Goal: Communication & Community: Answer question/provide support

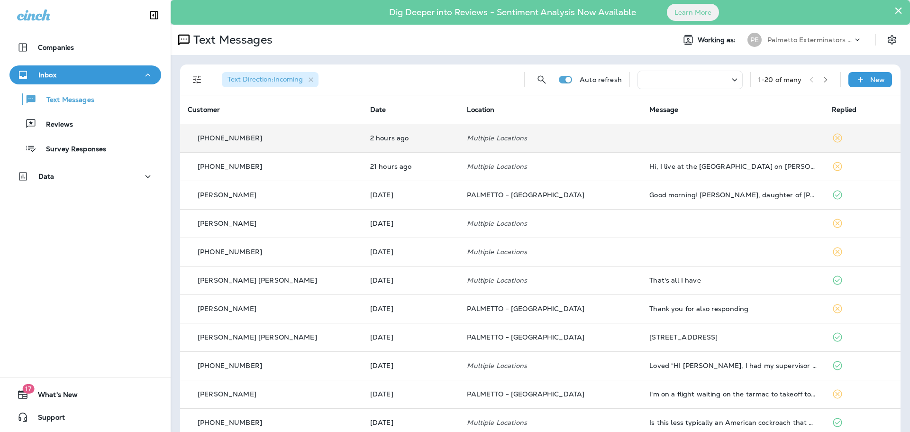
click at [237, 141] on p "[PHONE_NUMBER]" at bounding box center [230, 138] width 64 height 8
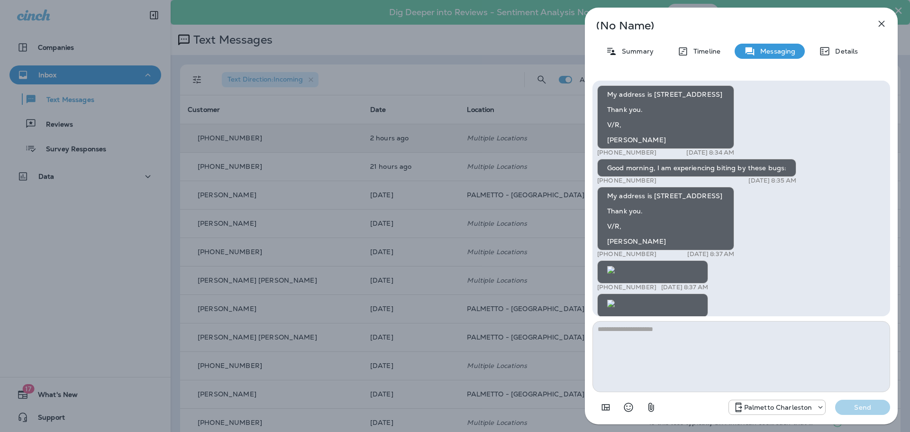
scroll to position [-530, 0]
click at [881, 26] on icon "button" at bounding box center [880, 23] width 11 height 11
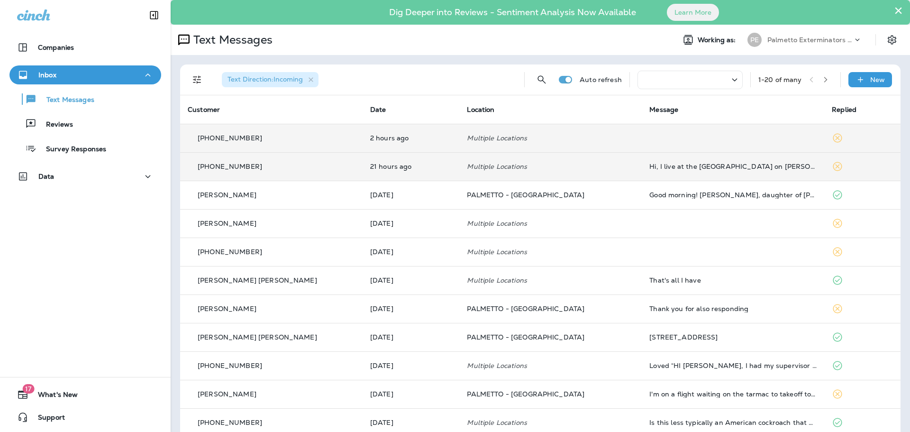
click at [234, 168] on p "[PHONE_NUMBER]" at bounding box center [230, 166] width 64 height 8
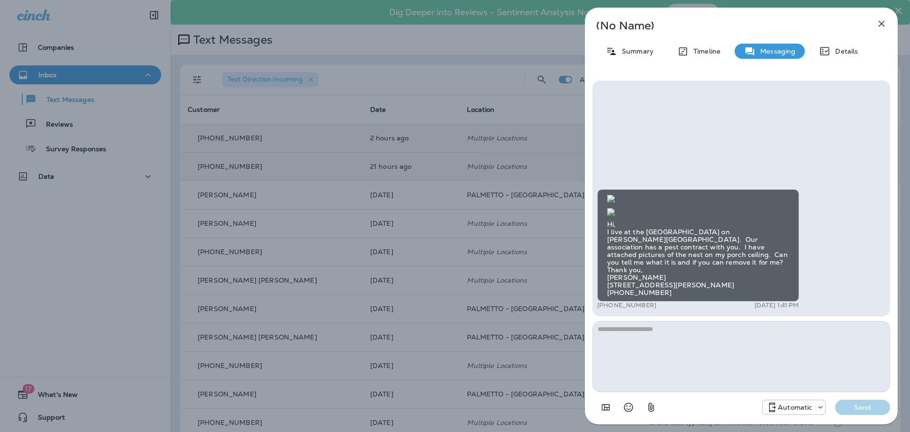
click at [614, 208] on img at bounding box center [611, 212] width 8 height 8
click at [628, 331] on textarea at bounding box center [741, 356] width 298 height 71
type textarea "**********"
click at [668, 329] on textarea at bounding box center [741, 356] width 298 height 71
click at [721, 328] on textarea "**********" at bounding box center [741, 356] width 298 height 71
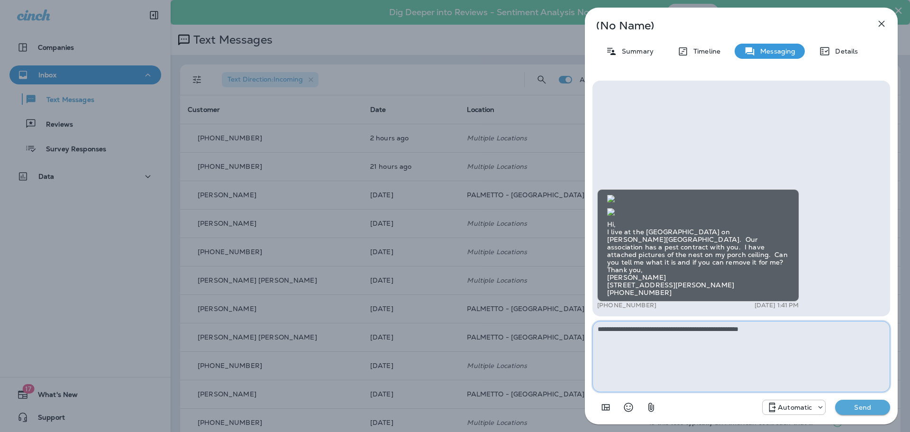
click at [776, 330] on textarea "**********" at bounding box center [741, 356] width 298 height 71
click at [794, 325] on textarea "**********" at bounding box center [741, 356] width 298 height 71
type textarea "**********"
click at [854, 412] on button "Send" at bounding box center [862, 406] width 55 height 15
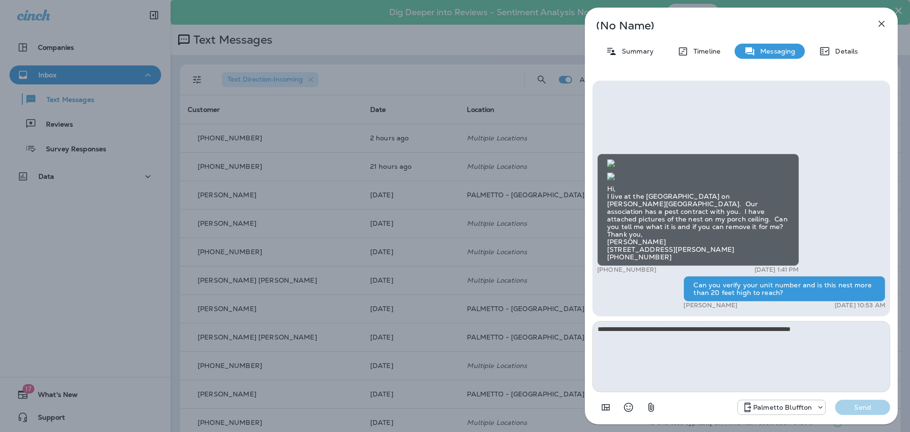
click at [882, 21] on icon "button" at bounding box center [880, 23] width 11 height 11
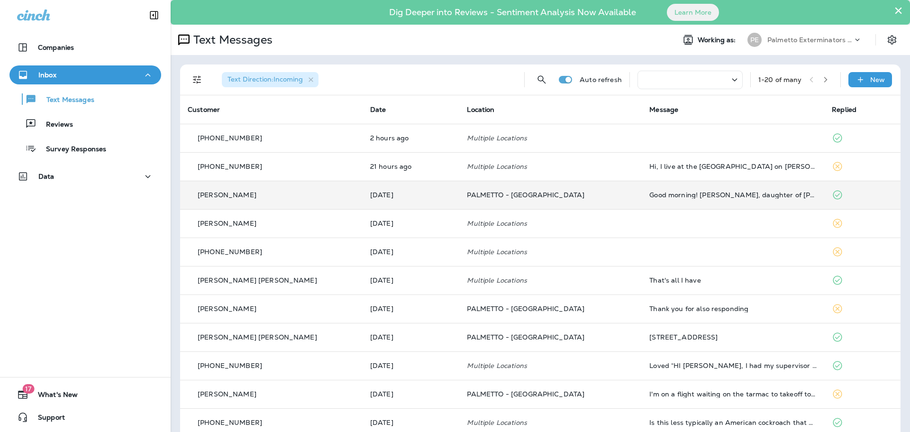
click at [239, 198] on p "[PERSON_NAME]" at bounding box center [227, 195] width 59 height 8
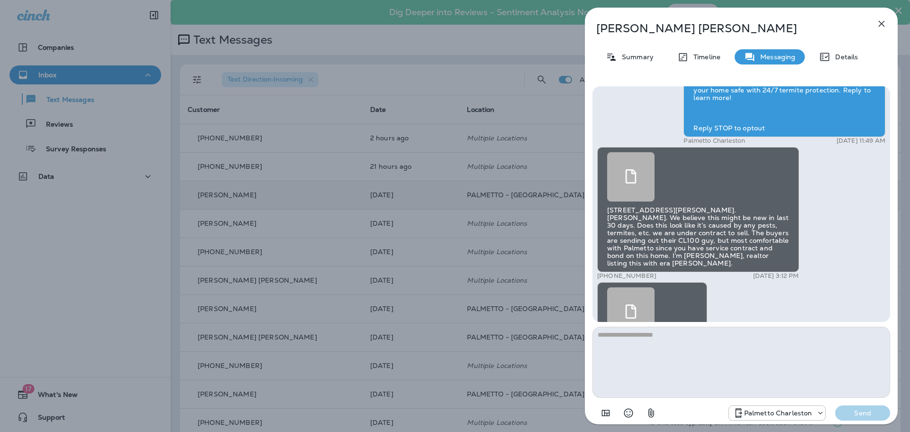
scroll to position [-171, 0]
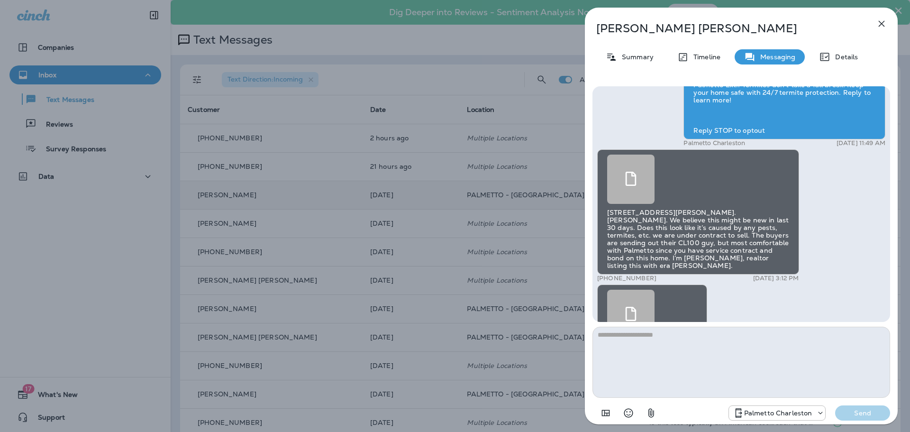
click at [625, 186] on icon at bounding box center [630, 178] width 14 height 14
click at [881, 22] on icon "button" at bounding box center [880, 23] width 11 height 11
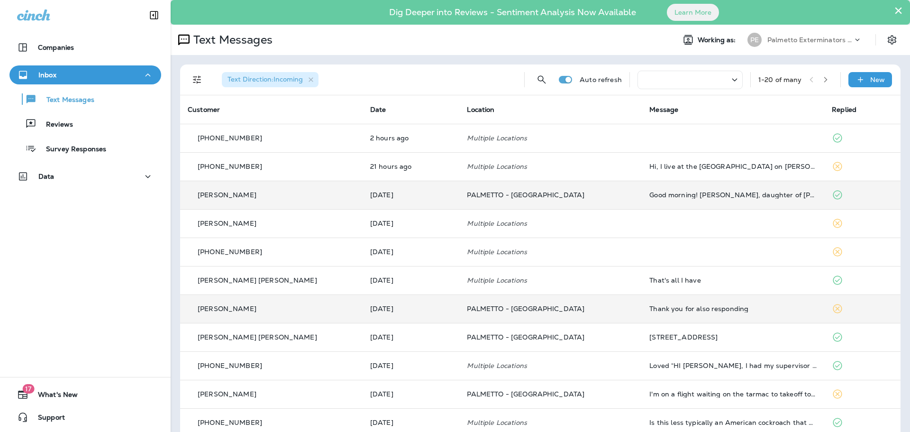
click at [224, 309] on p "[PERSON_NAME]" at bounding box center [227, 309] width 59 height 8
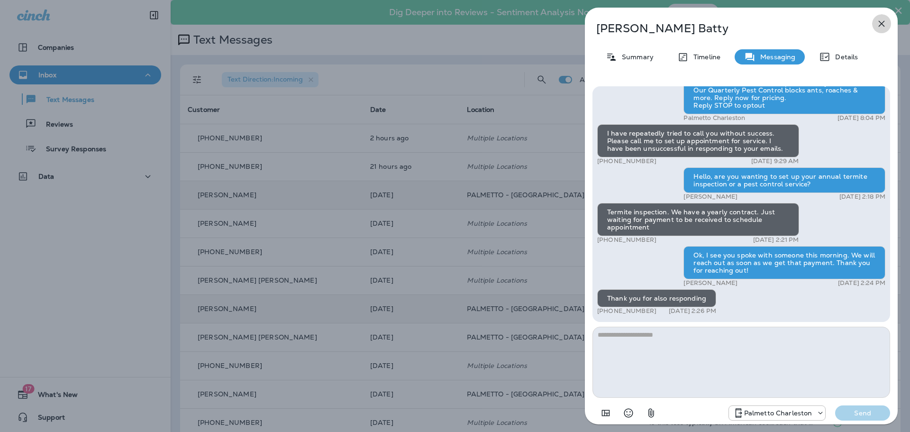
click at [883, 21] on icon "button" at bounding box center [880, 23] width 11 height 11
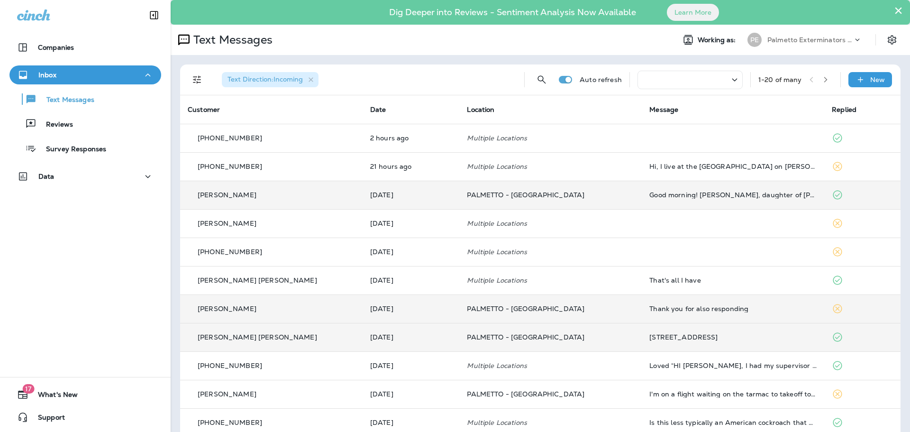
click at [219, 336] on p "[PERSON_NAME] [PERSON_NAME]" at bounding box center [257, 337] width 119 height 8
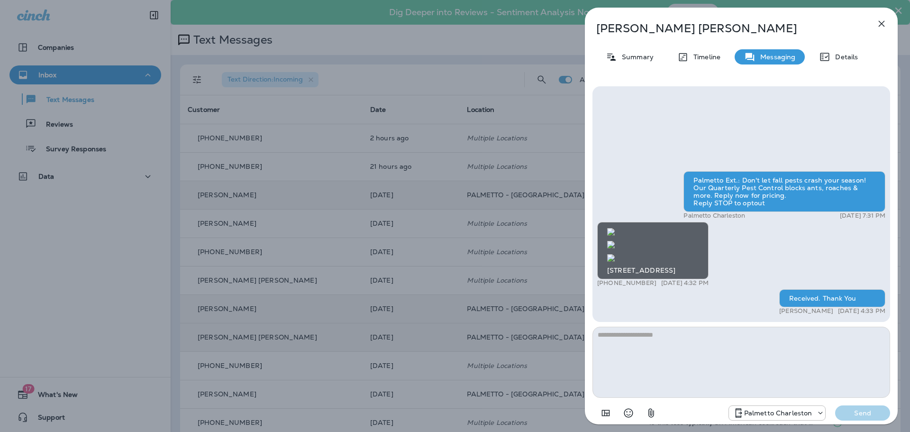
click at [882, 24] on icon "button" at bounding box center [881, 24] width 6 height 6
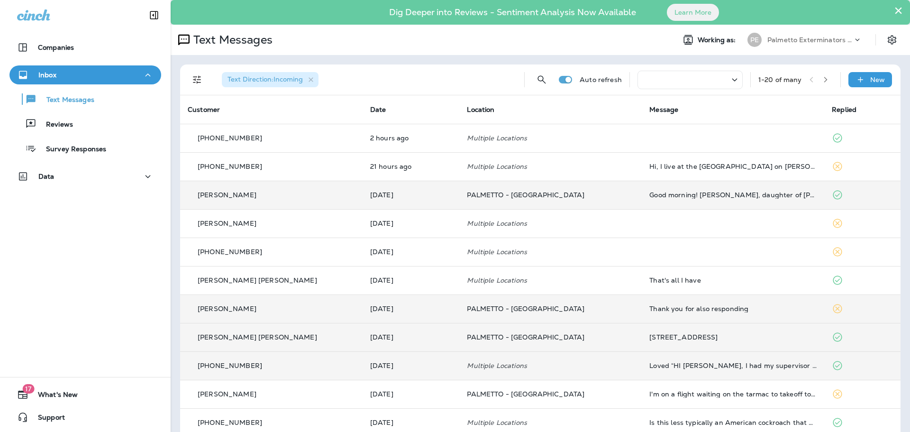
click at [236, 367] on p "[PHONE_NUMBER]" at bounding box center [230, 365] width 64 height 8
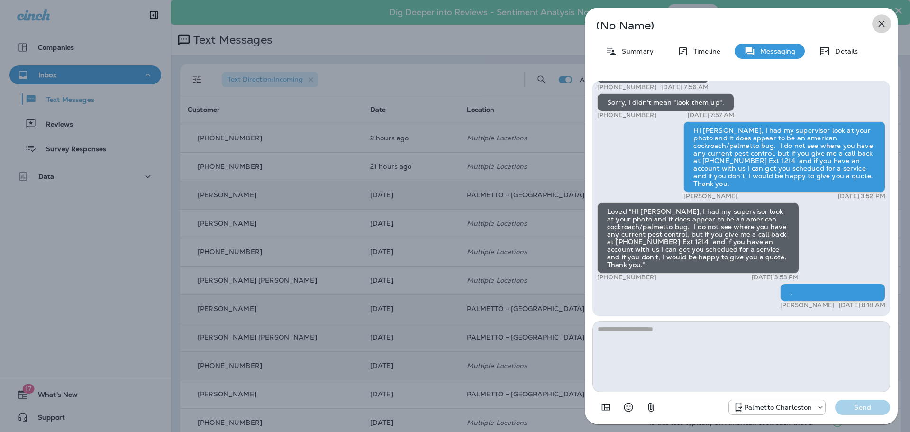
click at [880, 25] on icon "button" at bounding box center [881, 24] width 6 height 6
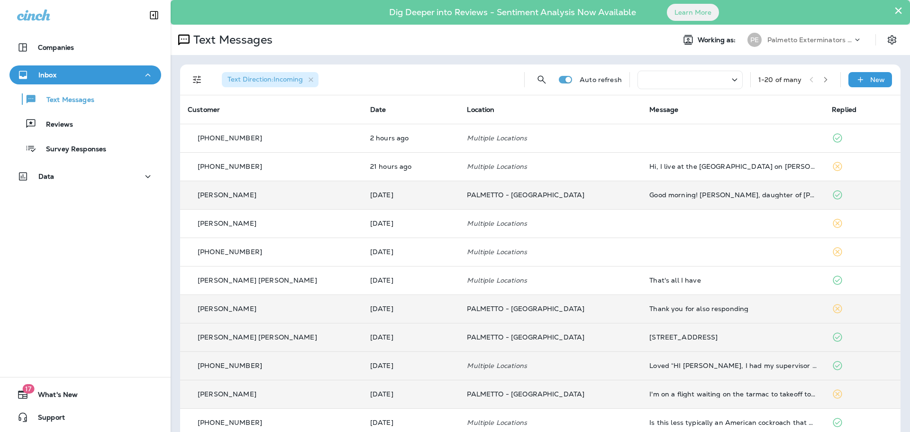
scroll to position [270, 0]
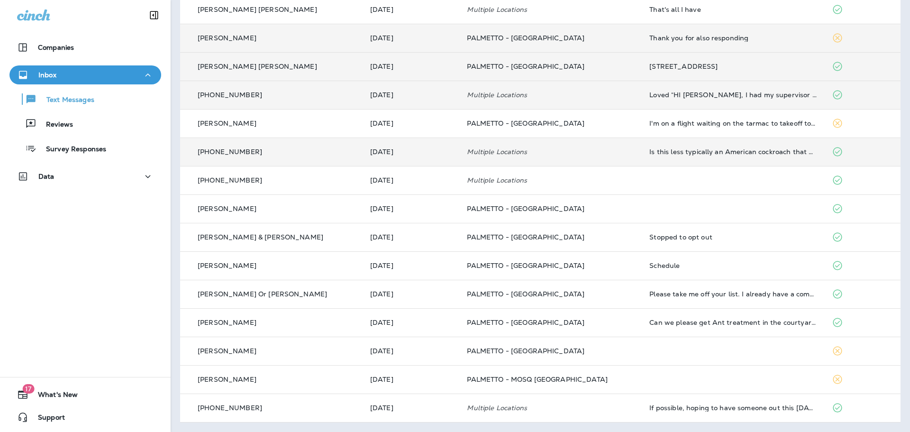
click at [252, 153] on p "[PHONE_NUMBER]" at bounding box center [230, 152] width 64 height 8
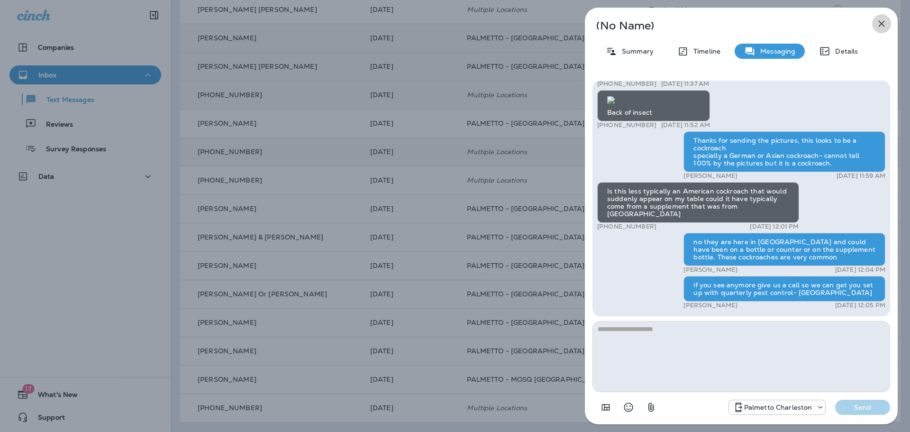
click at [880, 26] on icon "button" at bounding box center [880, 23] width 11 height 11
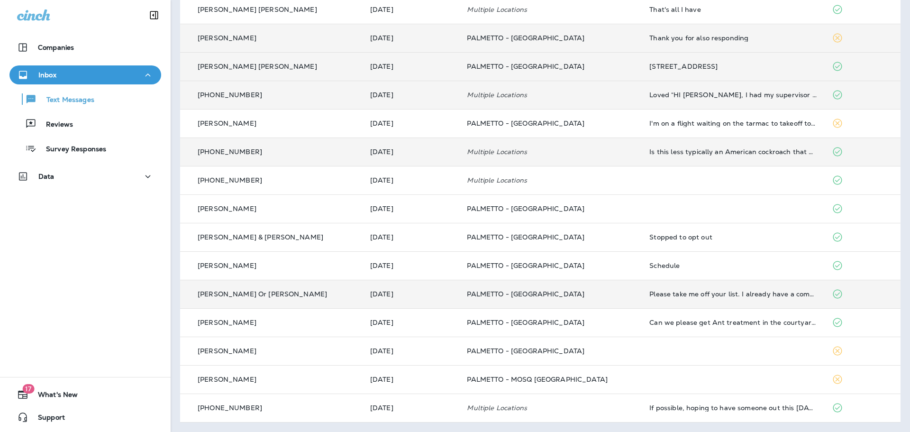
click at [257, 293] on p "[PERSON_NAME] Or [PERSON_NAME]" at bounding box center [262, 294] width 129 height 8
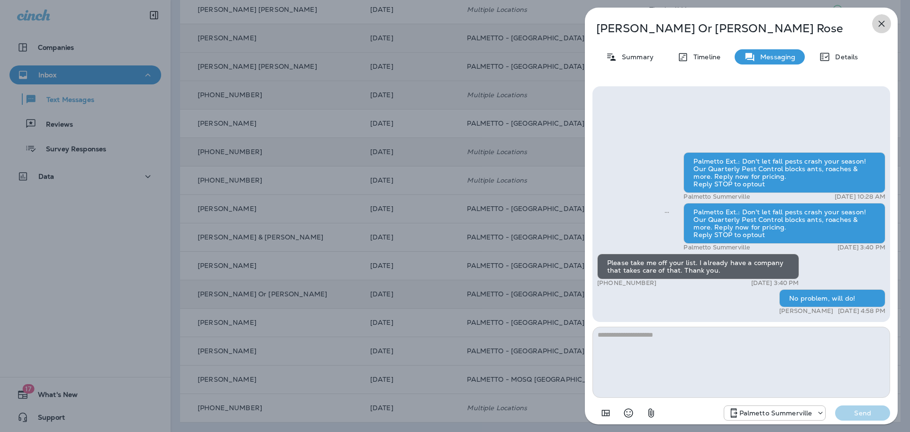
click at [879, 21] on icon "button" at bounding box center [880, 23] width 11 height 11
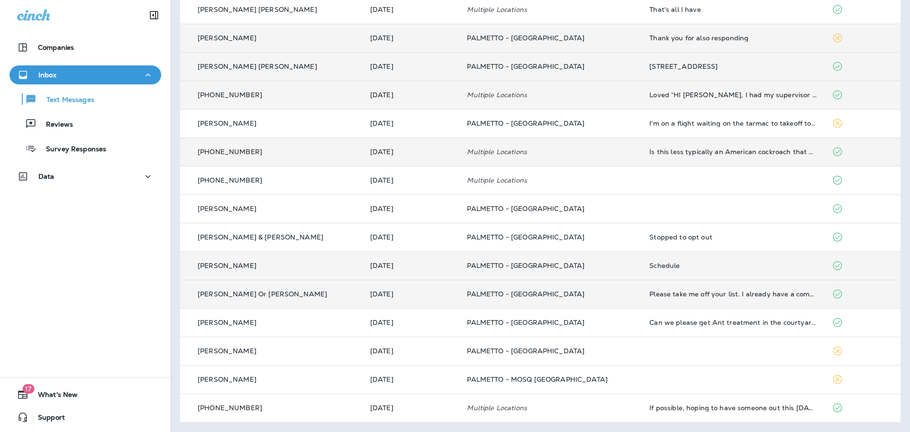
click at [213, 262] on p "[PERSON_NAME]" at bounding box center [227, 265] width 59 height 8
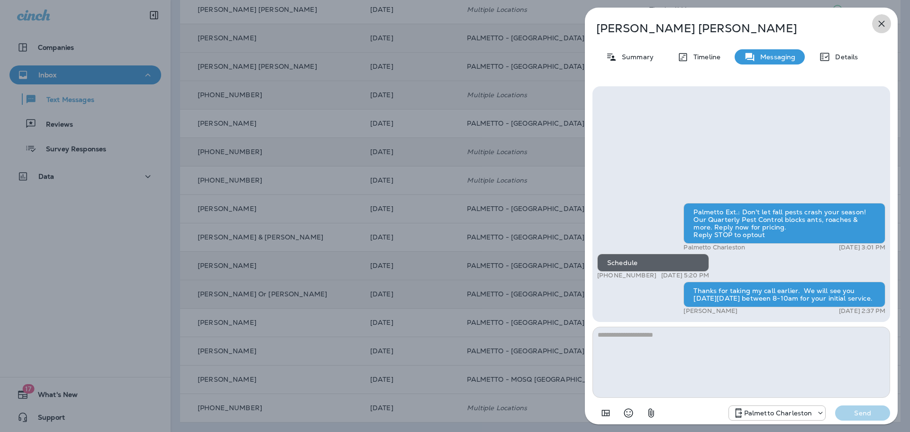
click at [882, 21] on icon "button" at bounding box center [880, 23] width 11 height 11
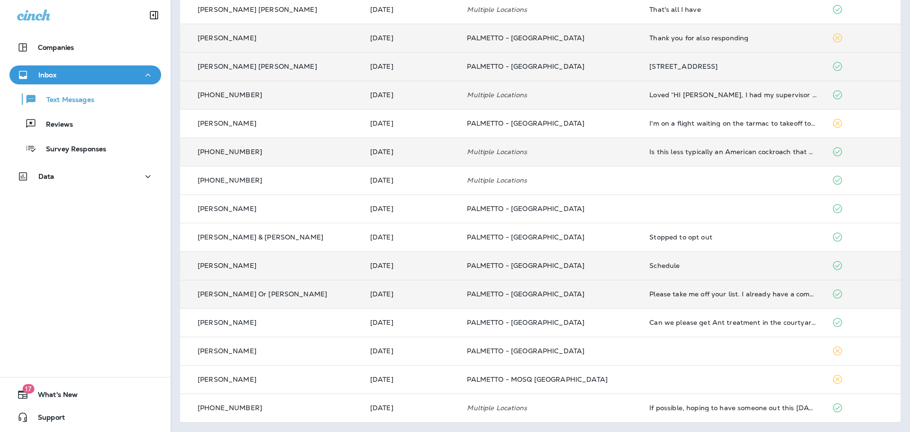
click at [224, 263] on p "[PERSON_NAME]" at bounding box center [227, 265] width 59 height 8
